Goal: Information Seeking & Learning: Learn about a topic

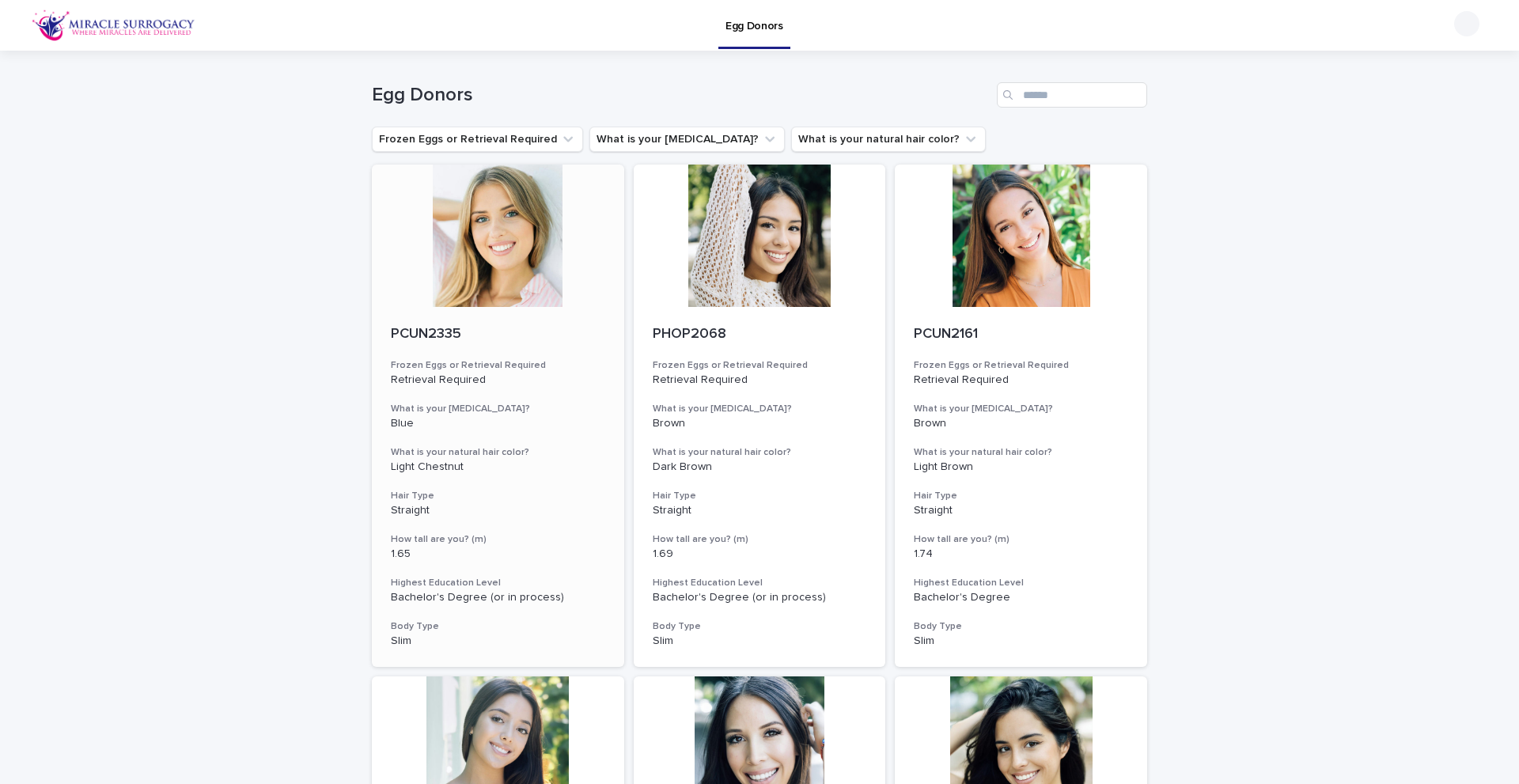
click at [510, 225] on div at bounding box center [497, 236] width 252 height 143
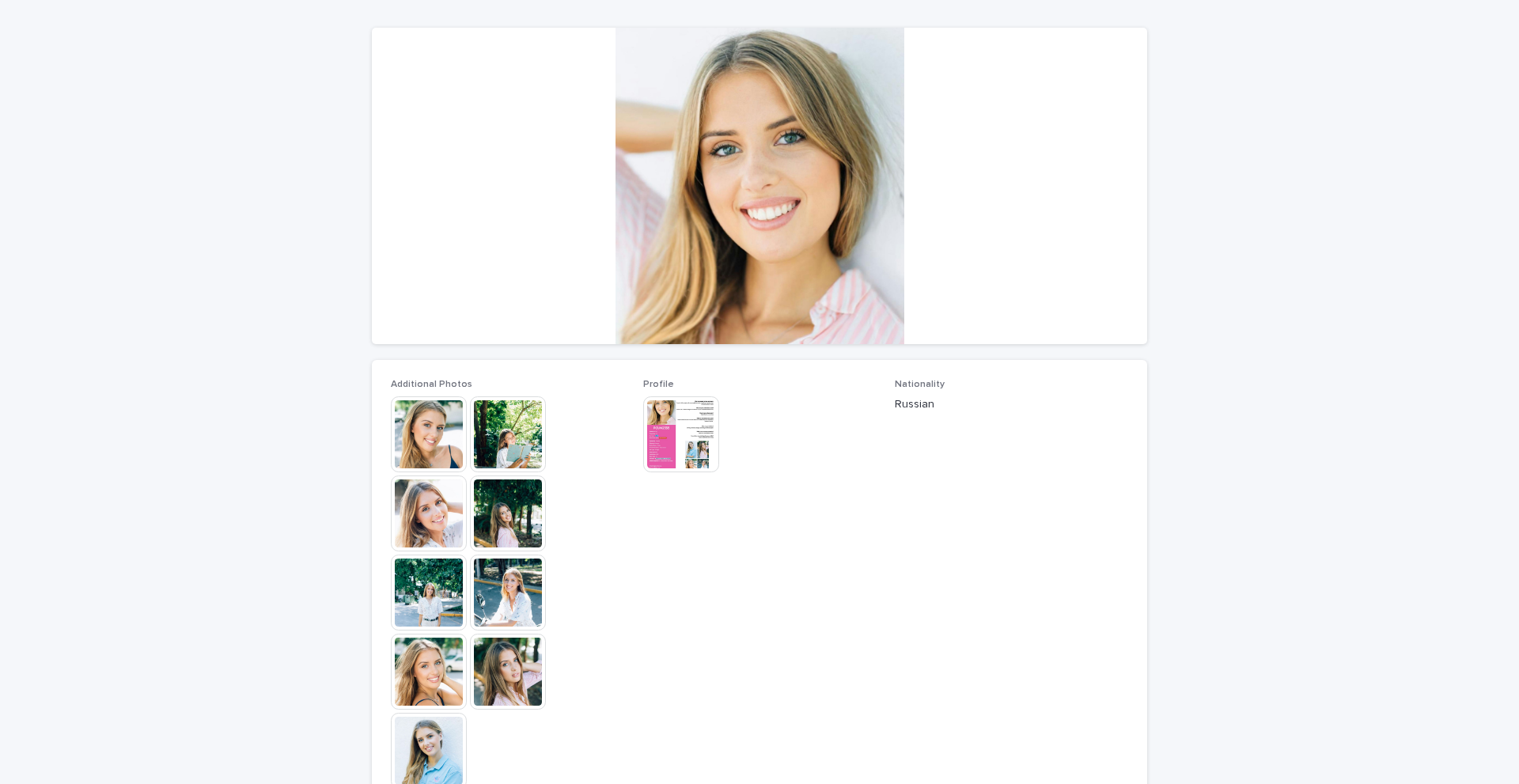
scroll to position [159, 0]
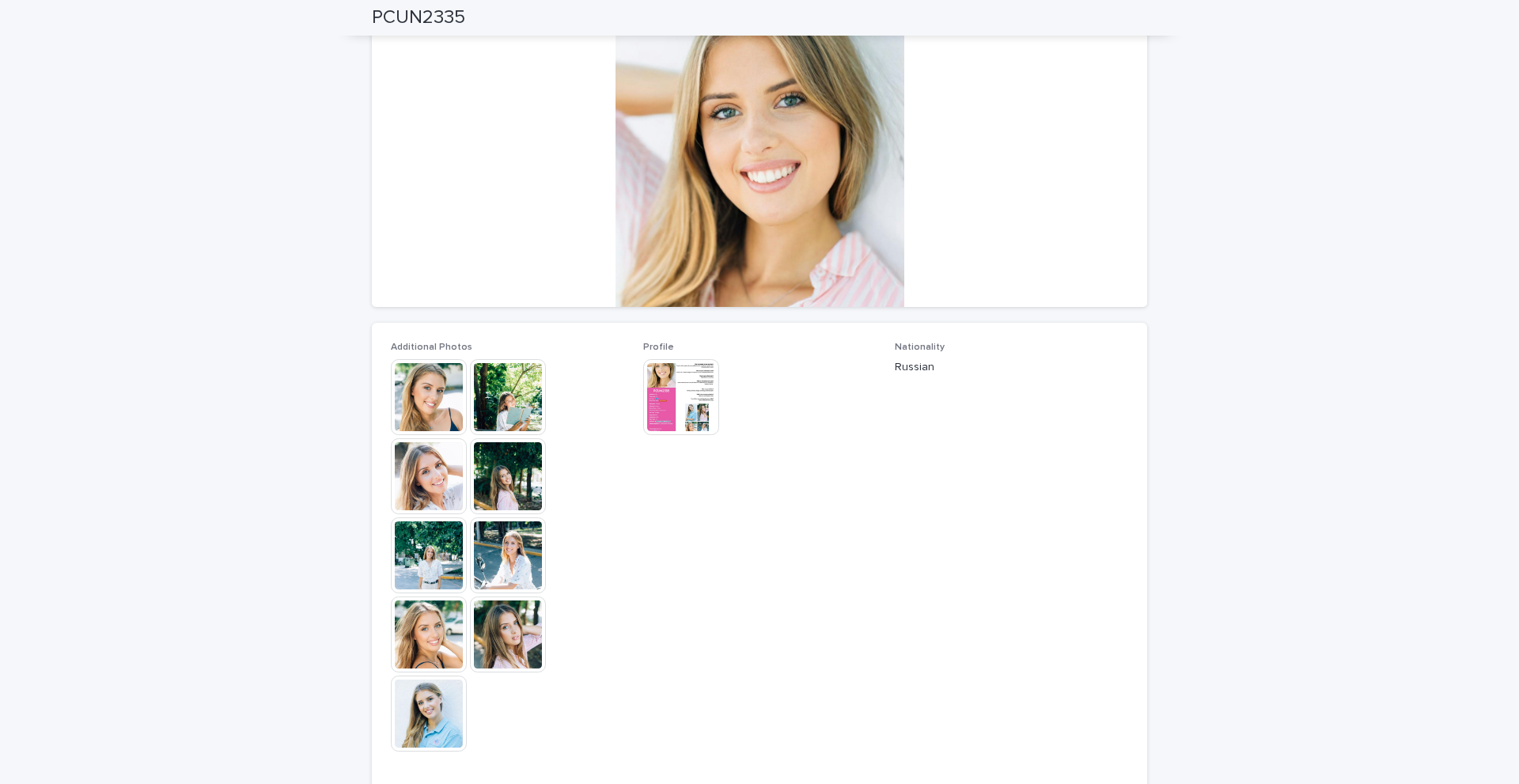
click at [415, 646] on img at bounding box center [429, 633] width 76 height 76
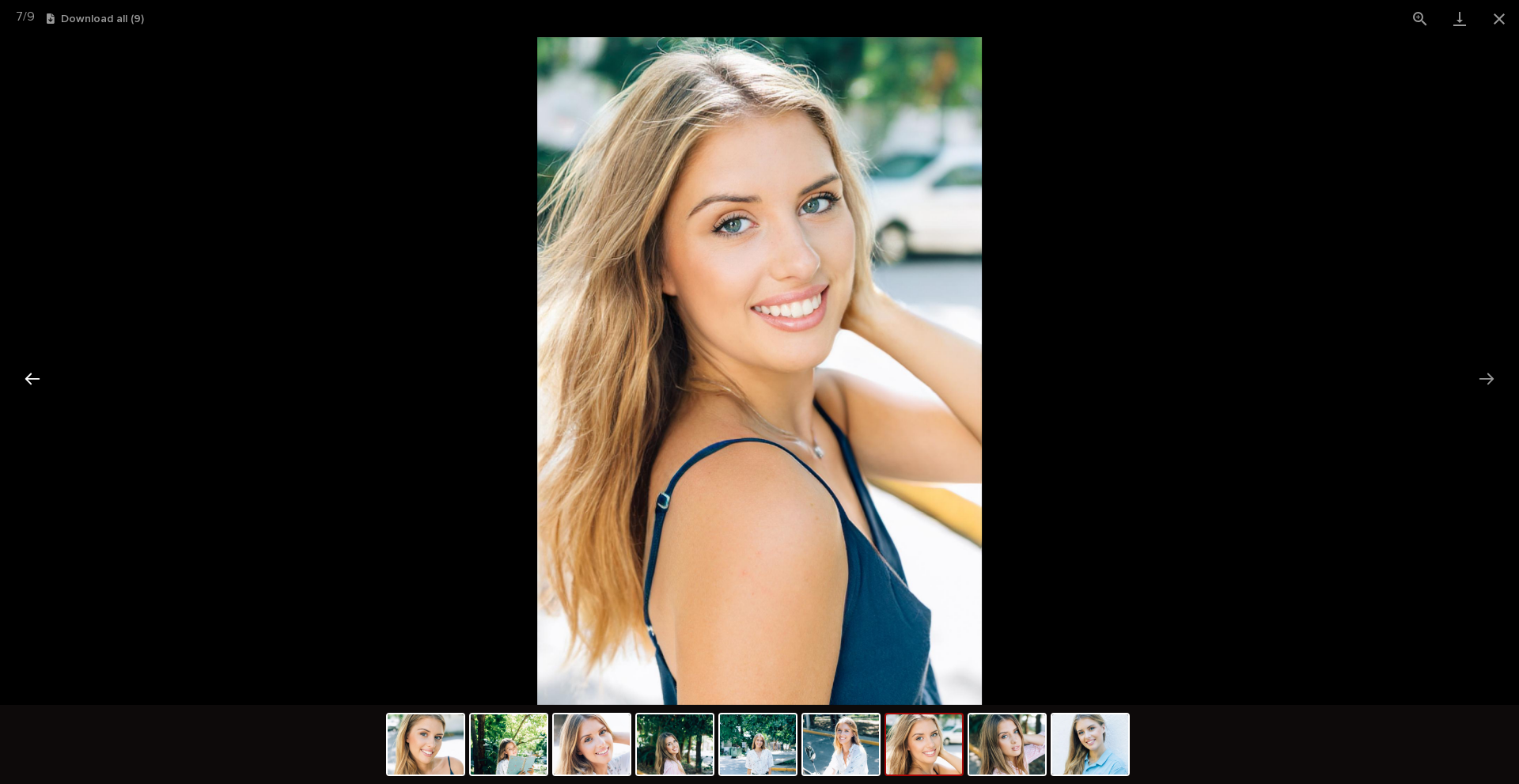
click at [29, 380] on button "Previous slide" at bounding box center [32, 379] width 33 height 31
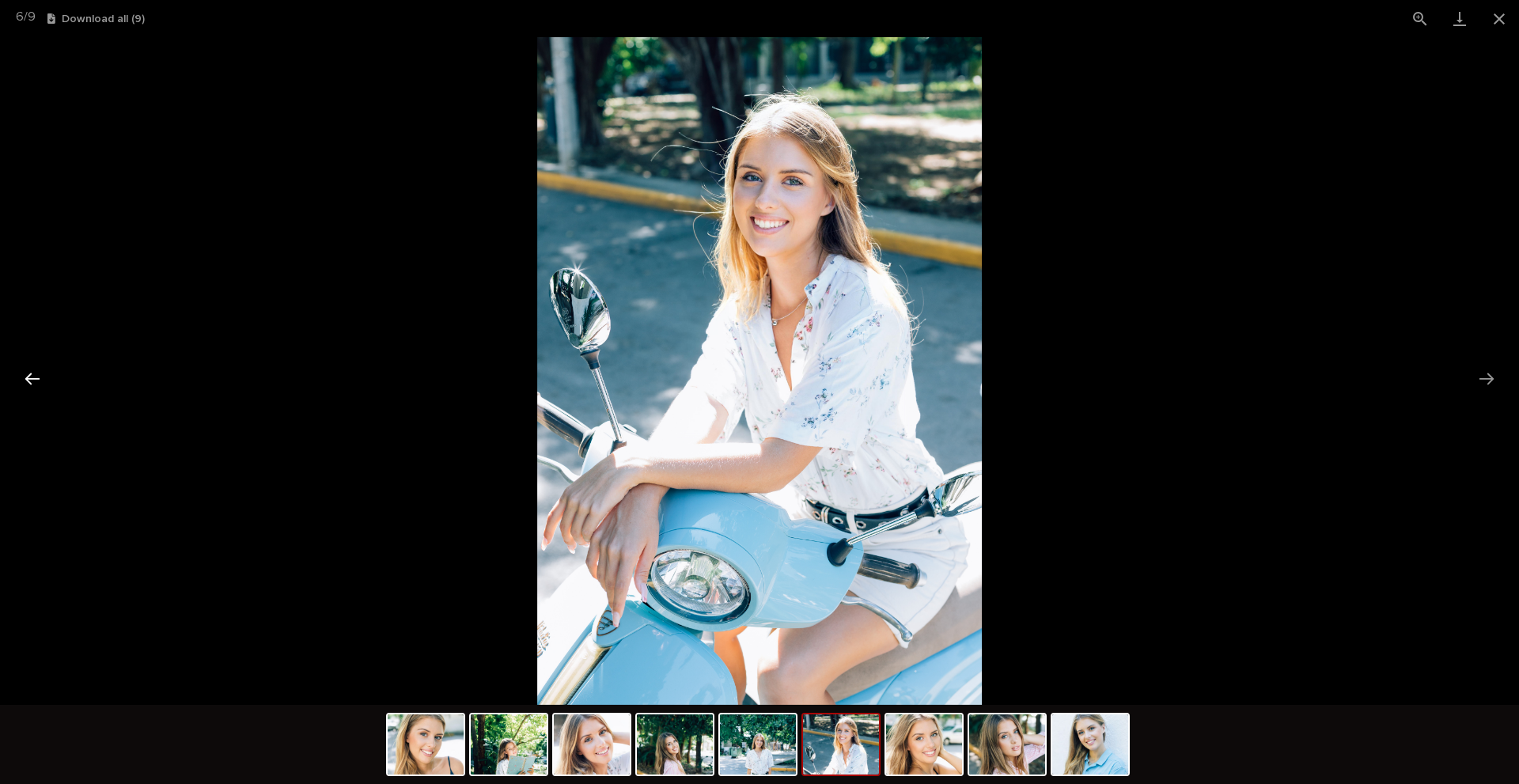
click at [29, 380] on button "Previous slide" at bounding box center [32, 379] width 33 height 31
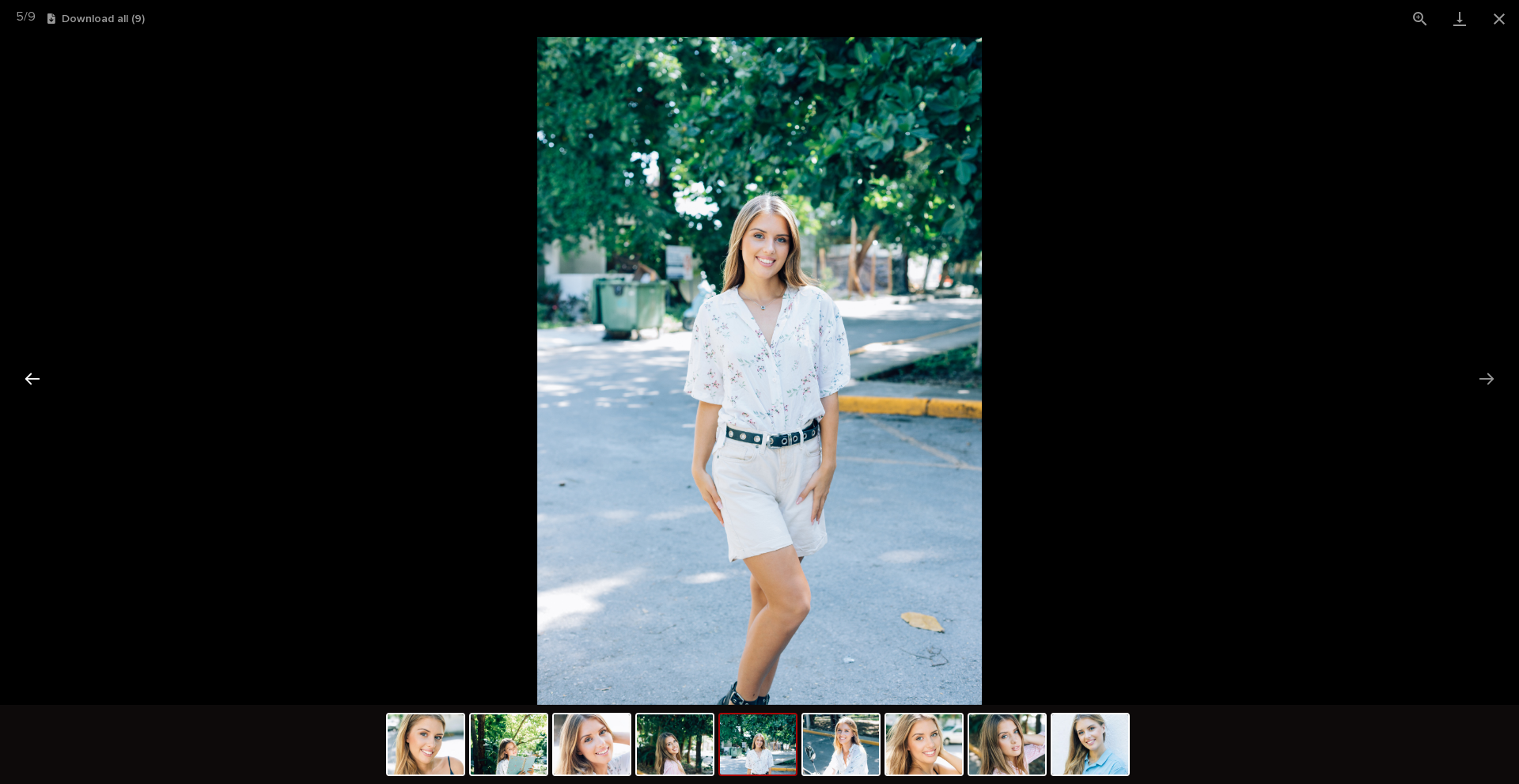
click at [29, 380] on button "Previous slide" at bounding box center [32, 379] width 33 height 31
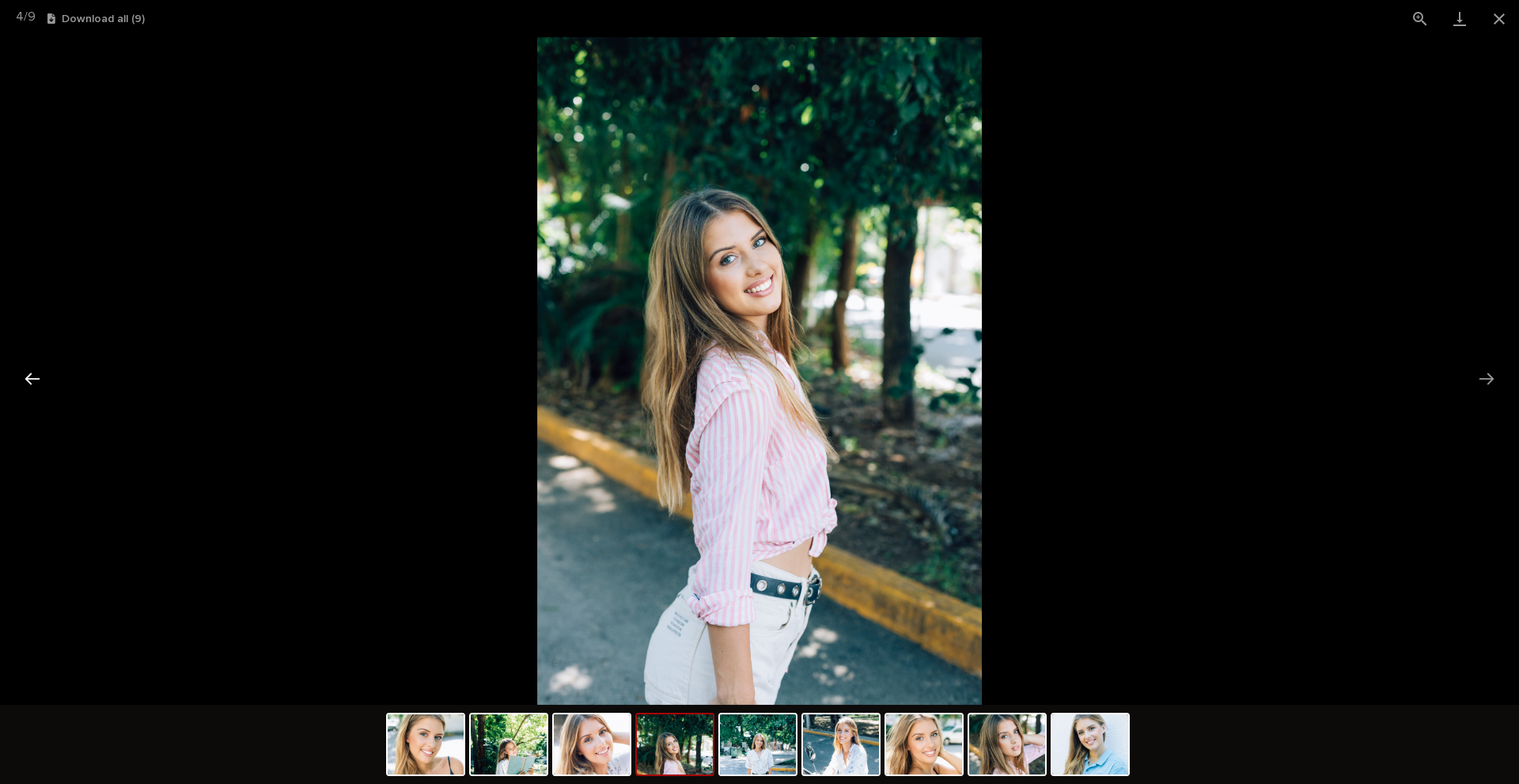
click at [29, 380] on button "Previous slide" at bounding box center [32, 379] width 33 height 31
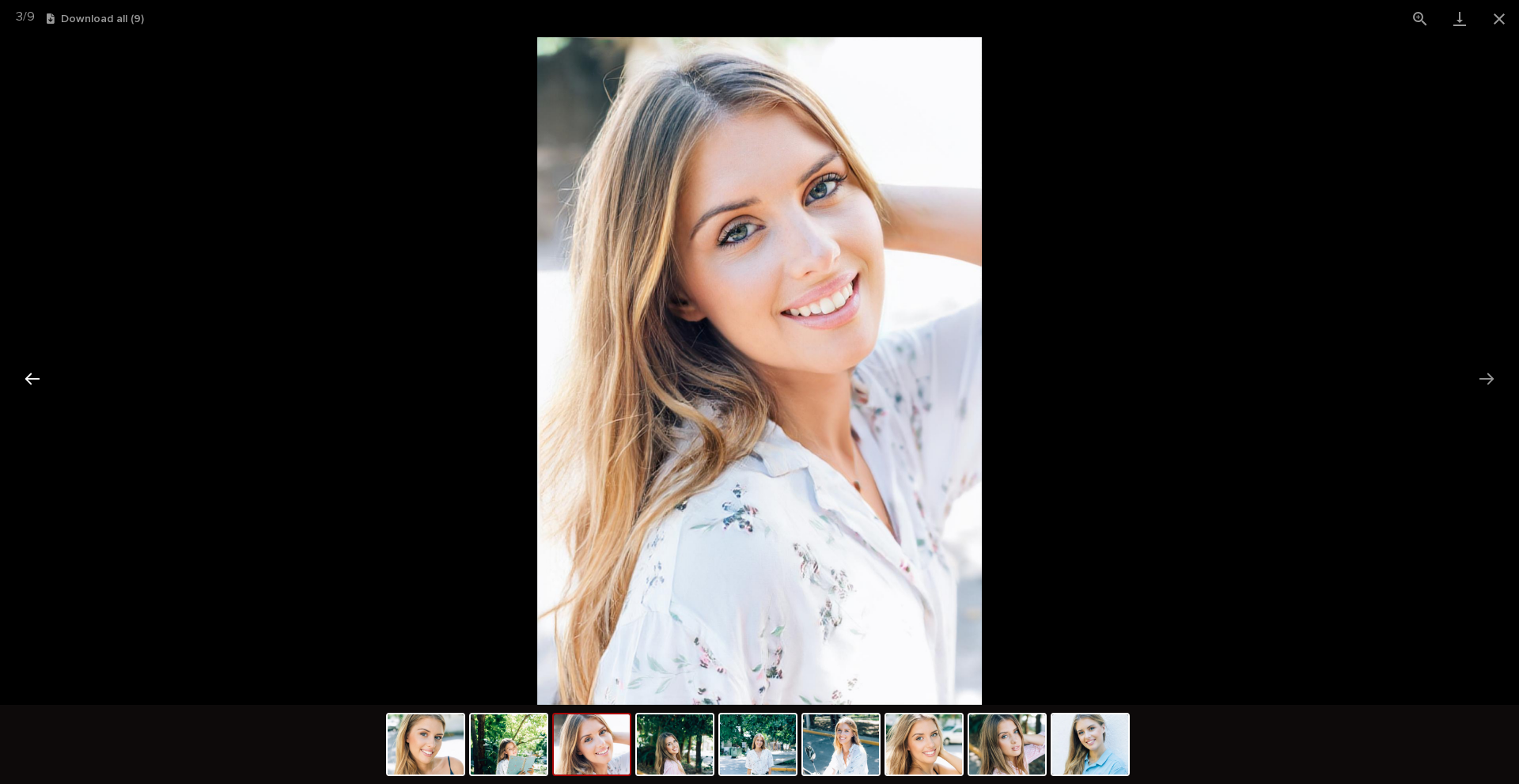
click at [29, 380] on button "Previous slide" at bounding box center [32, 379] width 33 height 31
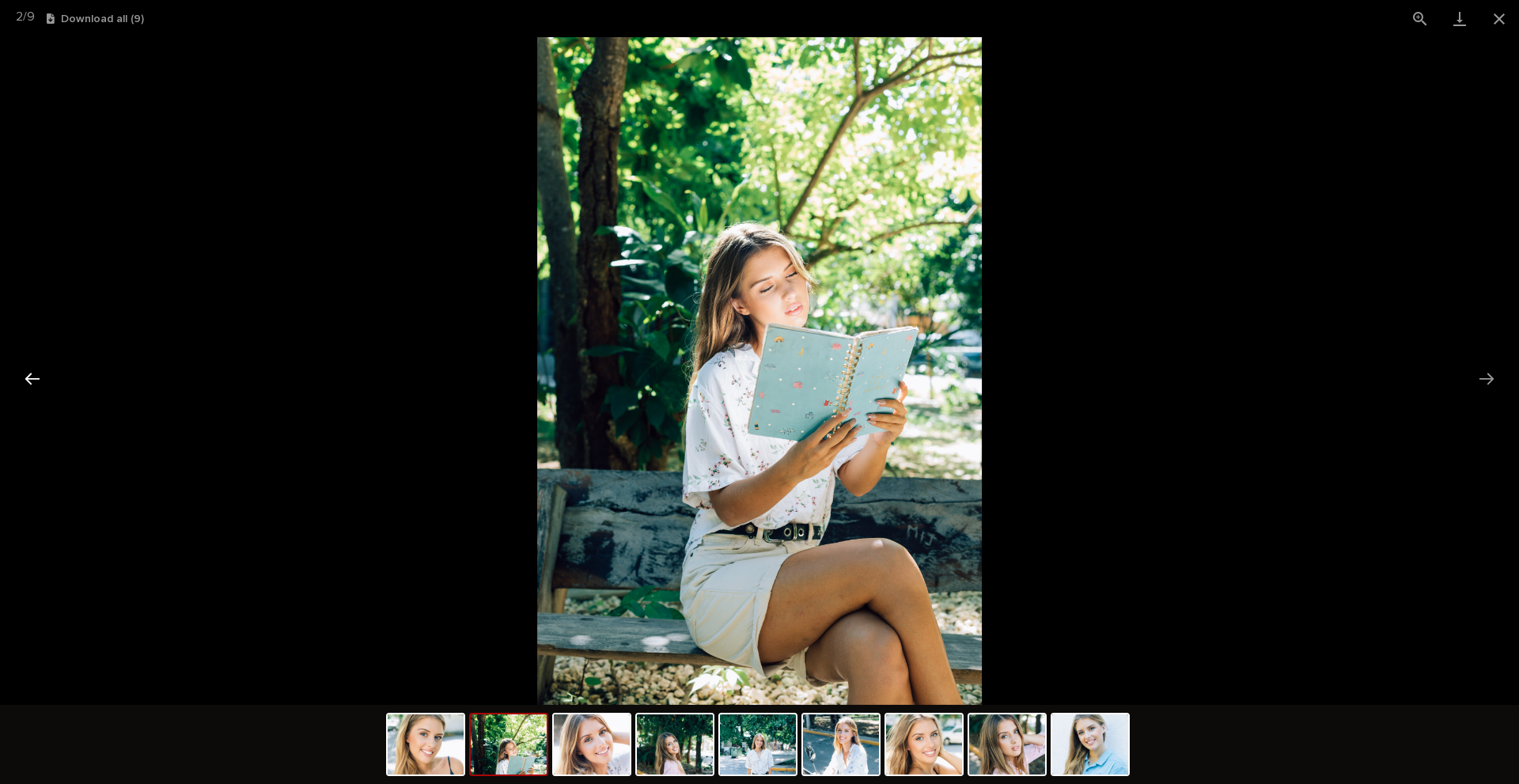
click at [29, 380] on button "Previous slide" at bounding box center [32, 379] width 33 height 31
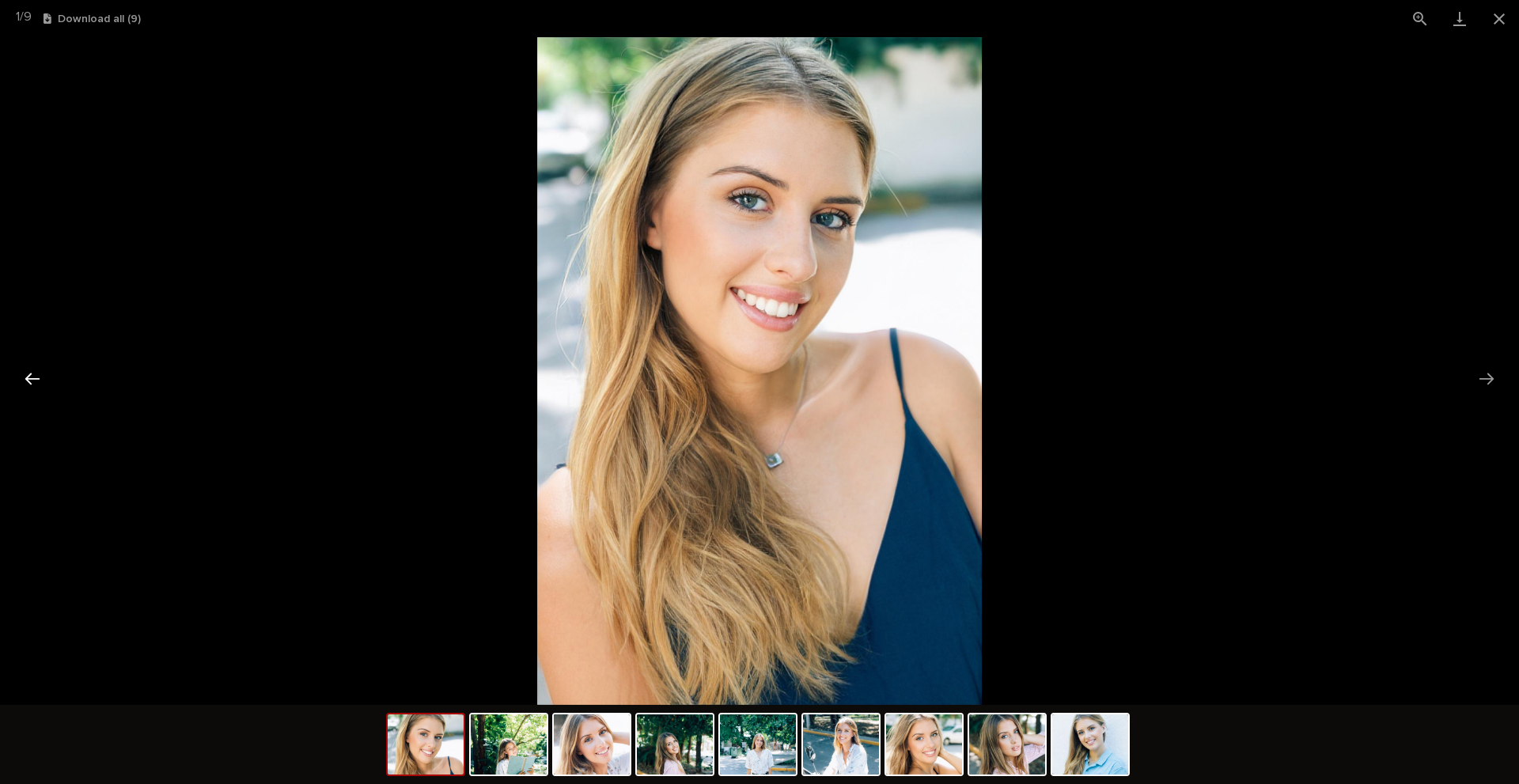
click at [29, 380] on button "Previous slide" at bounding box center [32, 379] width 33 height 31
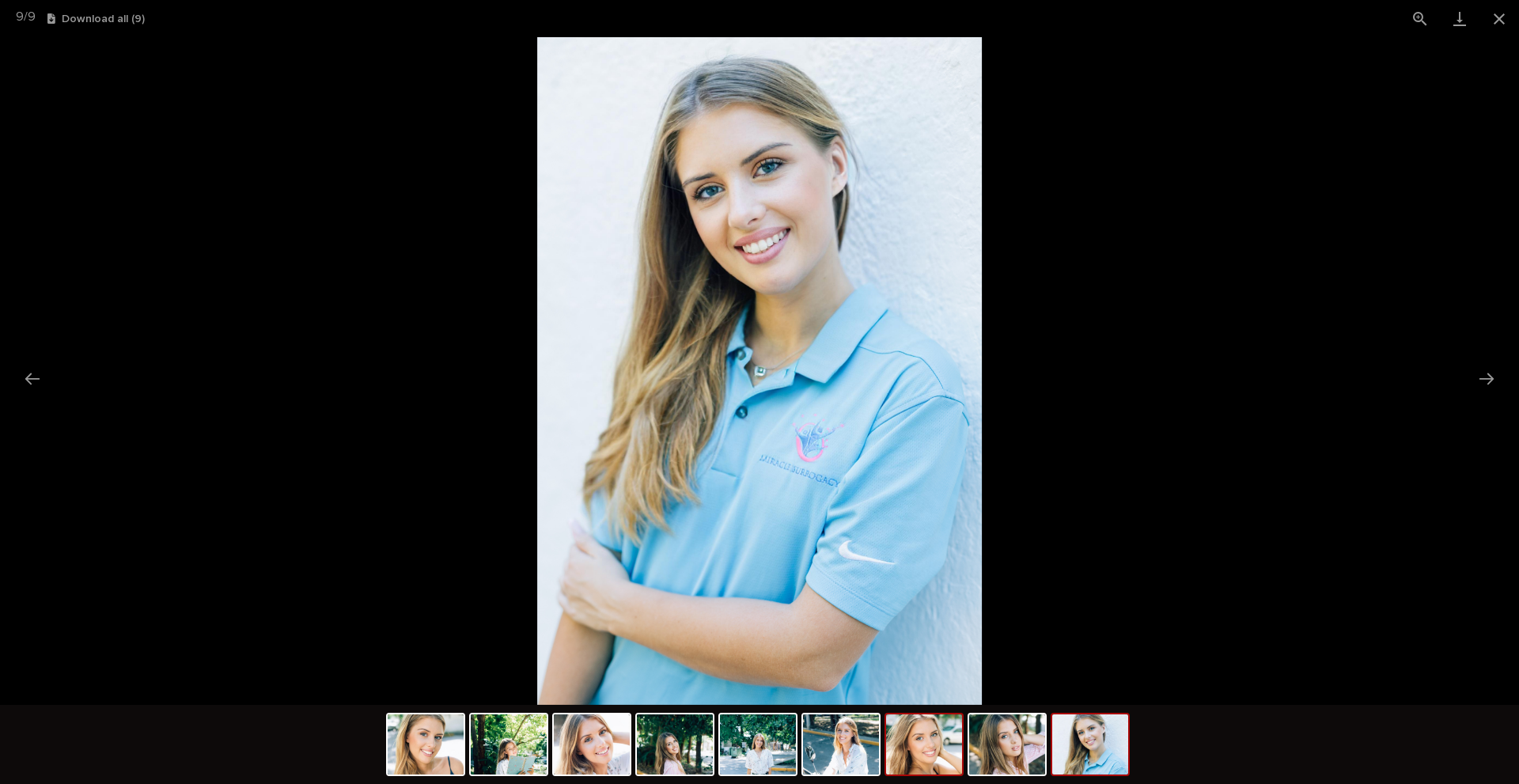
click at [907, 739] on img at bounding box center [923, 744] width 76 height 60
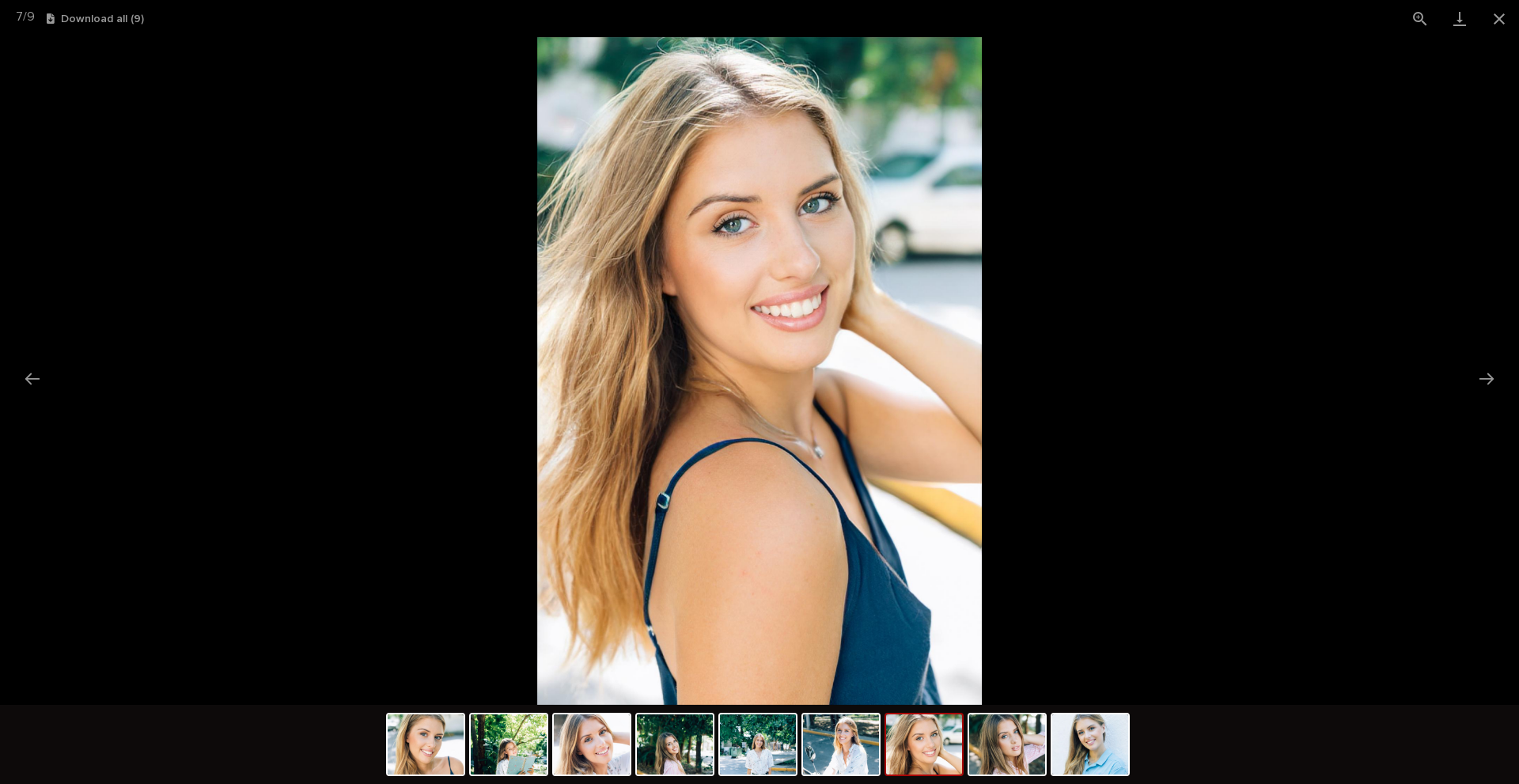
click at [127, 17] on button "Download all ( 9 )" at bounding box center [94, 19] width 97 height 11
click at [1501, 18] on button "Close gallery" at bounding box center [1499, 19] width 39 height 37
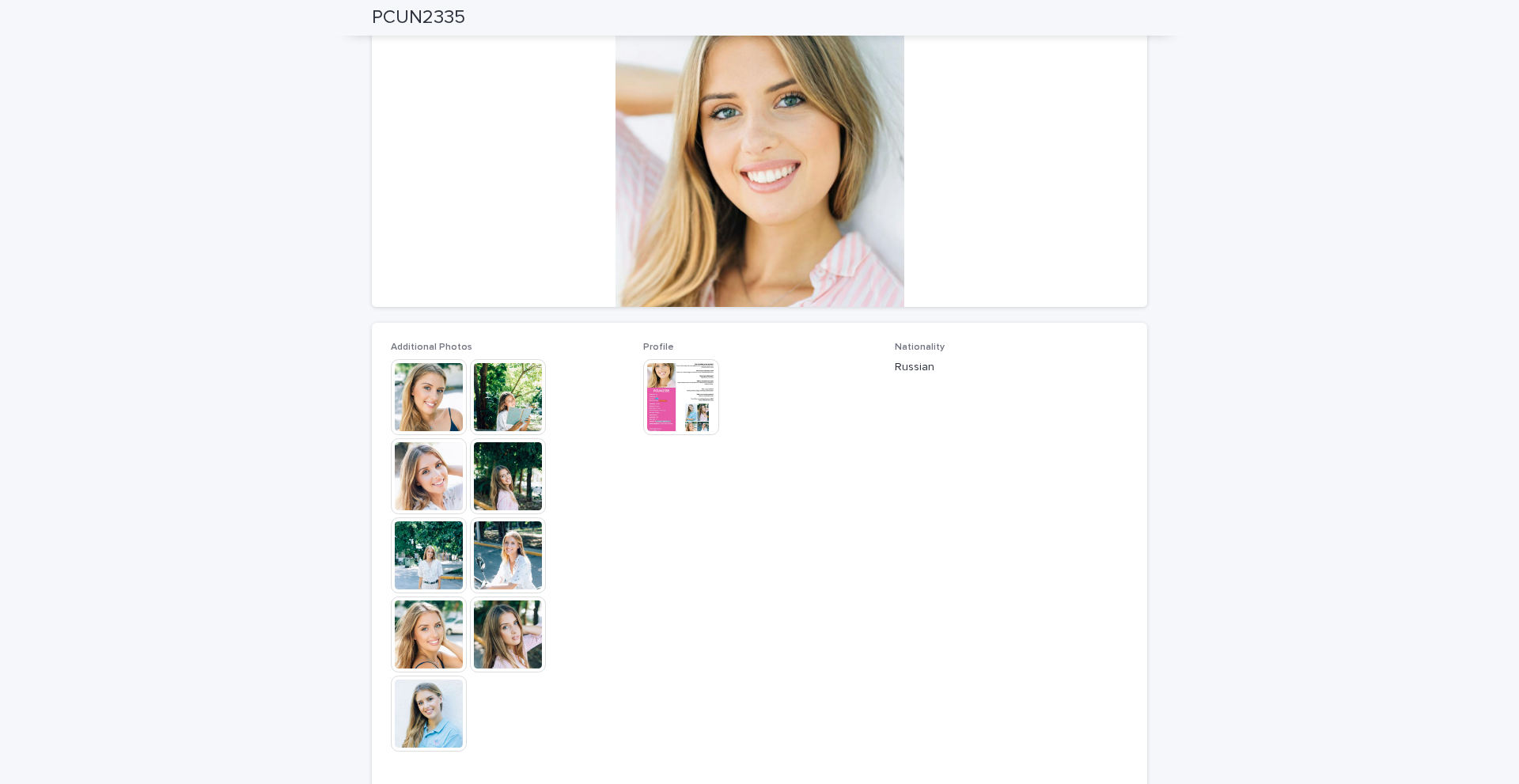
click at [680, 378] on img at bounding box center [681, 396] width 76 height 76
